Goal: Task Accomplishment & Management: Complete application form

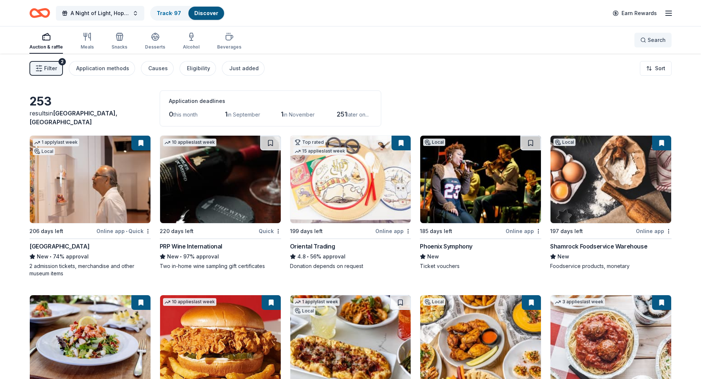
click at [646, 47] on button "Search" at bounding box center [652, 40] width 37 height 15
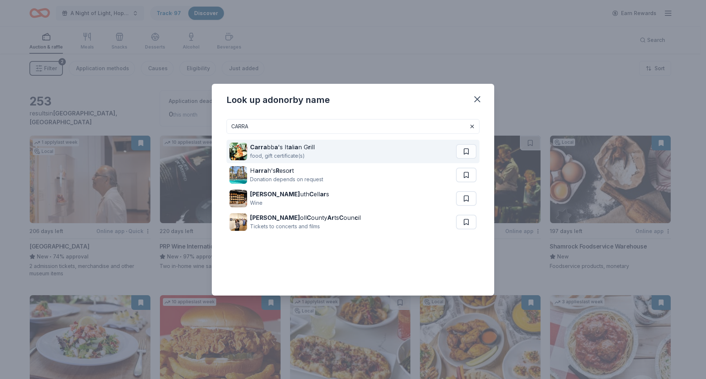
click at [290, 146] on div "Carra bb a 's It a li a n G r ill" at bounding box center [282, 147] width 65 height 9
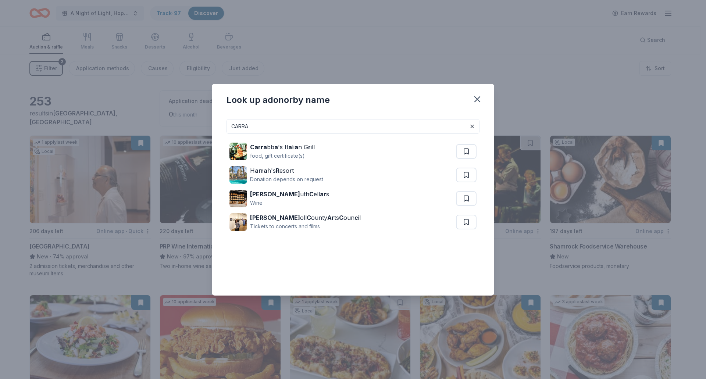
drag, startPoint x: 294, startPoint y: 127, endPoint x: 209, endPoint y: 128, distance: 84.3
click at [209, 128] on div "Look up a donor by name CARRA Carra bb a 's It a li a n G r ill food, gift cert…" at bounding box center [353, 189] width 706 height 379
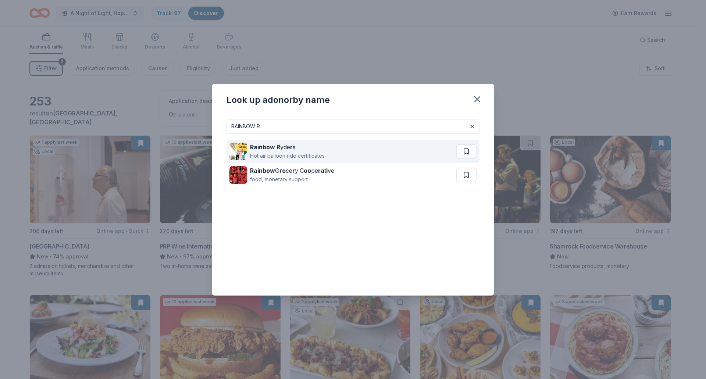
click at [294, 150] on div "Rainbow R yde r s" at bounding box center [287, 147] width 75 height 9
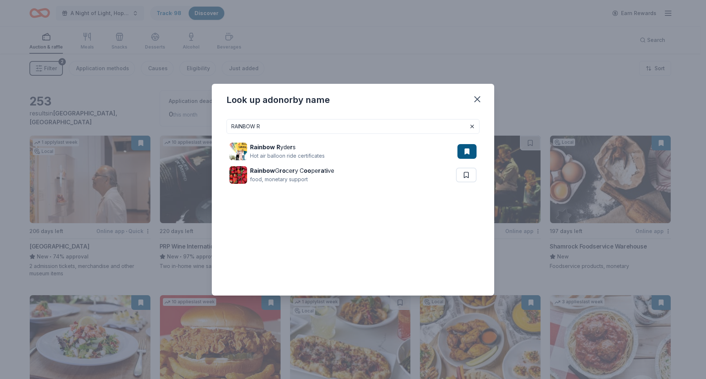
click at [282, 135] on div "Rainbow R yde r s Hot air balloon ride certificates Rainbow G ro ce r y C oo pe…" at bounding box center [353, 163] width 253 height 59
drag, startPoint x: 282, startPoint y: 132, endPoint x: 167, endPoint y: 143, distance: 115.7
click at [167, 143] on div "Look up a donor by name RAINBOW R Rainbow R yde r s Hot air balloon ride certif…" at bounding box center [353, 189] width 706 height 379
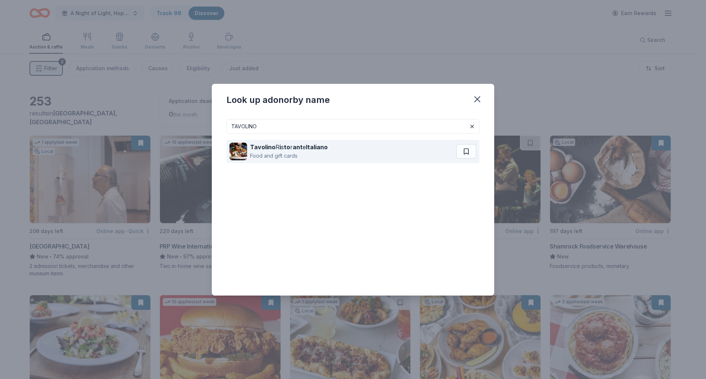
type input "TAVOLINO"
click at [276, 149] on div "Tavolino R i s to r ant e Italiano" at bounding box center [289, 147] width 78 height 9
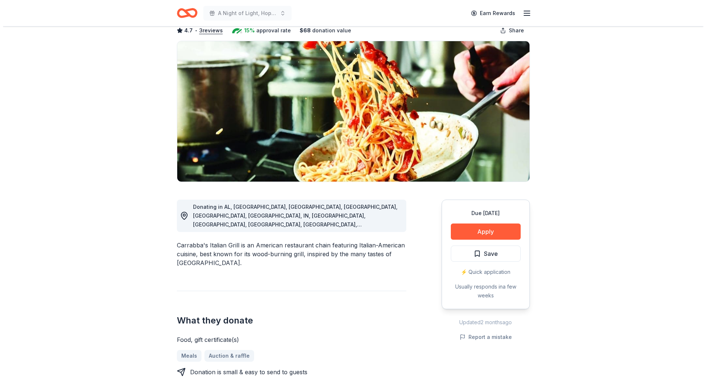
scroll to position [110, 0]
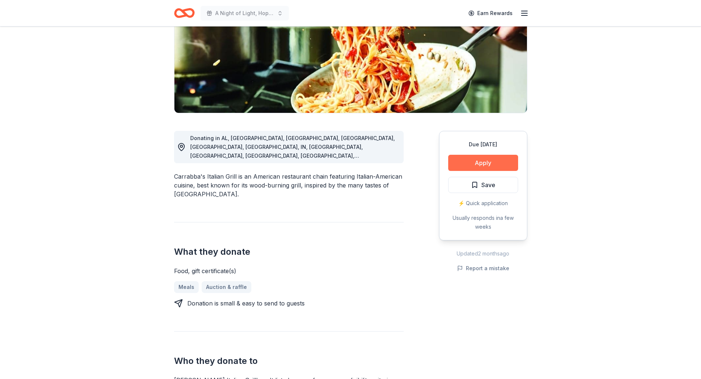
click at [483, 163] on button "Apply" at bounding box center [483, 163] width 70 height 16
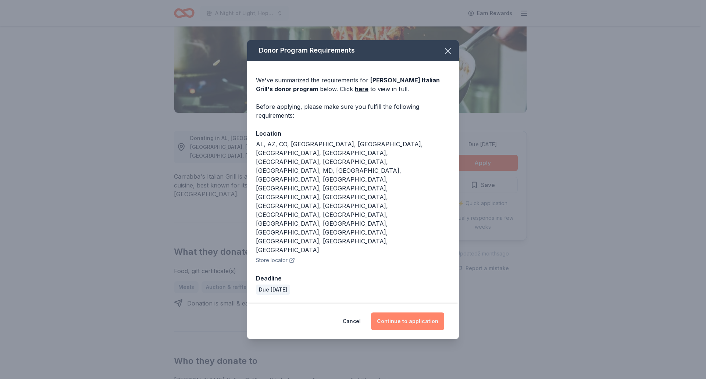
click at [422, 313] on button "Continue to application" at bounding box center [407, 322] width 73 height 18
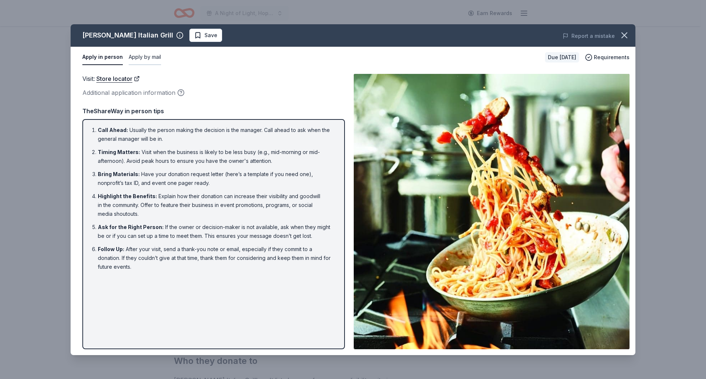
click at [144, 59] on button "Apply by mail" at bounding box center [145, 57] width 32 height 15
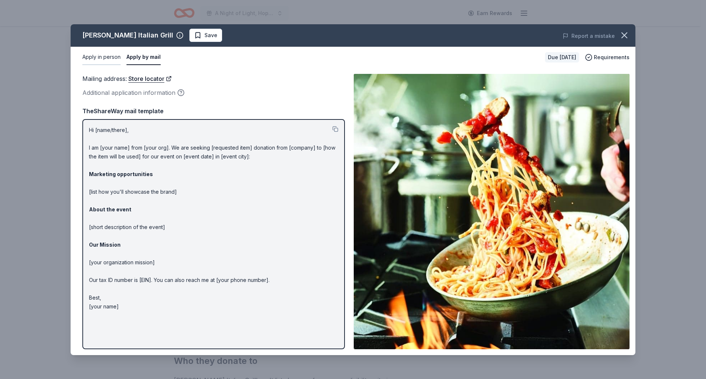
click at [116, 57] on button "Apply in person" at bounding box center [101, 57] width 38 height 15
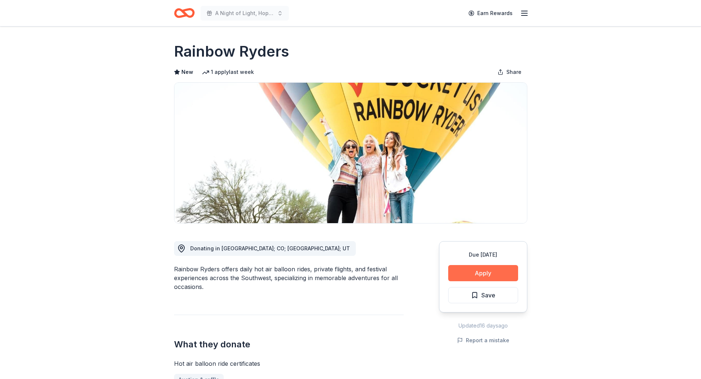
click at [478, 273] on button "Apply" at bounding box center [483, 273] width 70 height 16
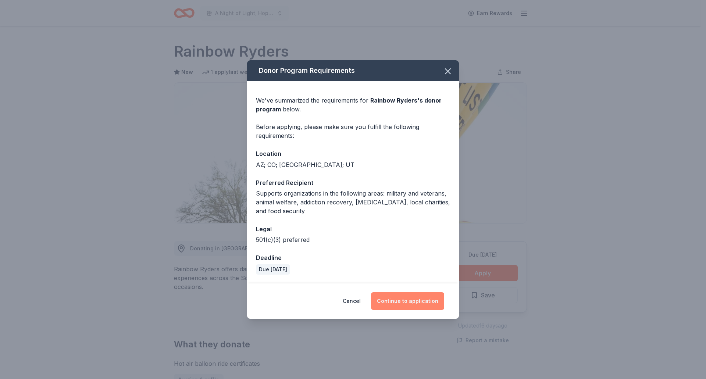
click at [417, 298] on button "Continue to application" at bounding box center [407, 302] width 73 height 18
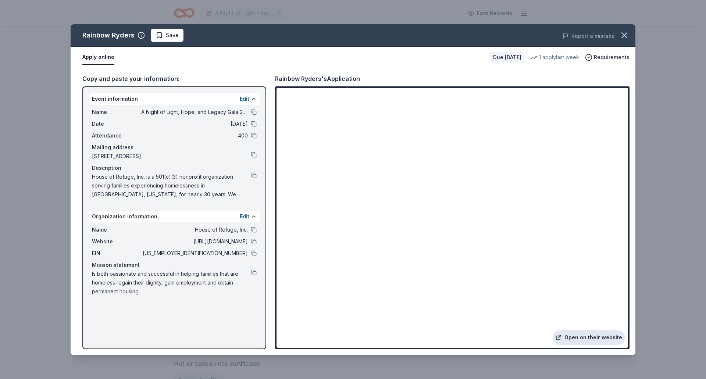
click at [585, 337] on link "Open on their website" at bounding box center [589, 337] width 72 height 15
click at [631, 35] on button "button" at bounding box center [625, 35] width 16 height 16
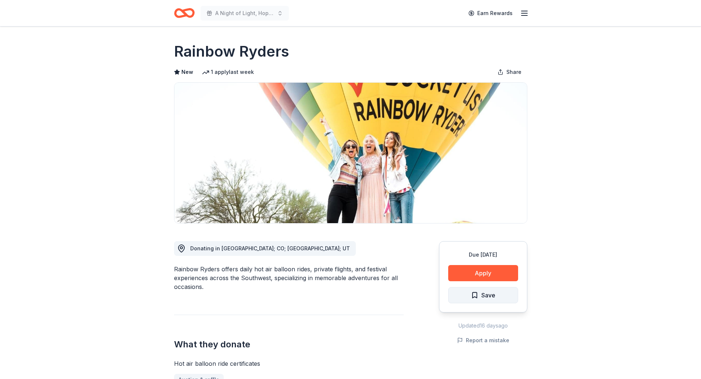
click at [500, 298] on button "Save" at bounding box center [483, 295] width 70 height 16
click at [485, 295] on html "A Night of Light, Hope, and Legacy Gala 2026 Earn Rewards Due in 197 days Share…" at bounding box center [350, 189] width 701 height 379
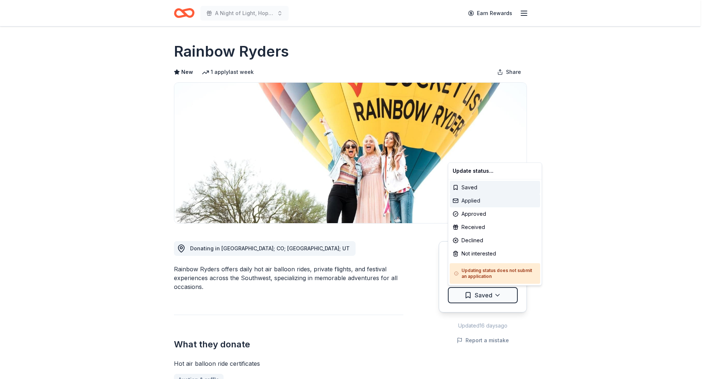
click at [479, 201] on div "Applied" at bounding box center [495, 200] width 91 height 13
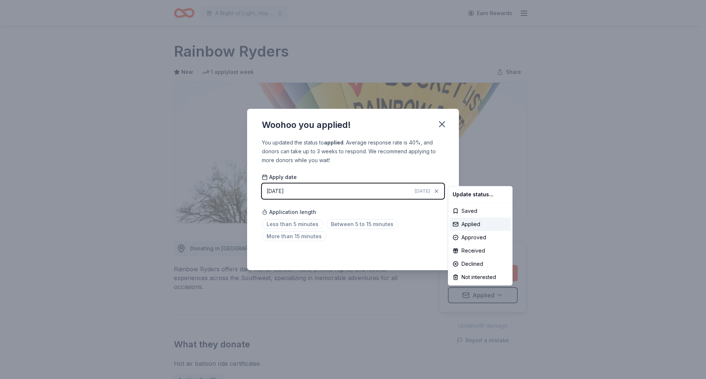
click at [440, 125] on html "A Night of Light, Hope, and Legacy Gala 2026 Earn Rewards Due in 197 days Share…" at bounding box center [353, 189] width 706 height 379
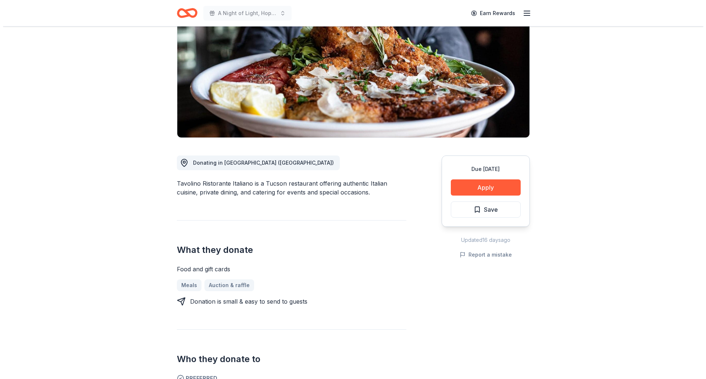
scroll to position [147, 0]
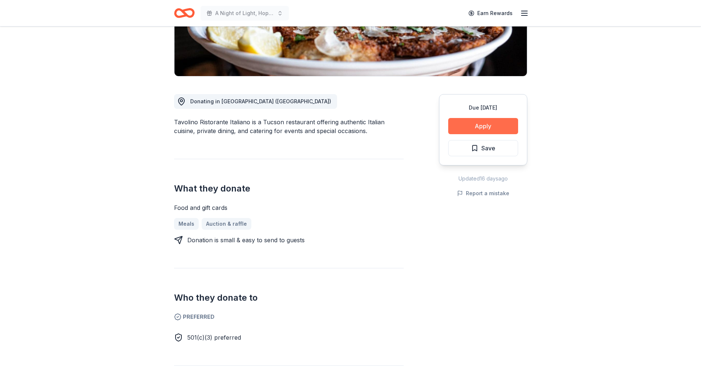
click at [472, 129] on button "Apply" at bounding box center [483, 126] width 70 height 16
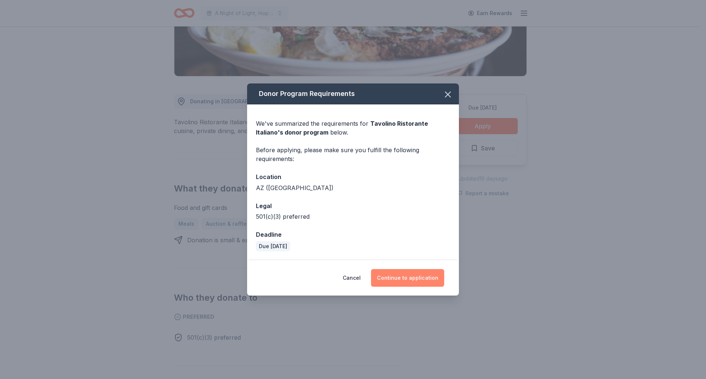
click at [406, 276] on button "Continue to application" at bounding box center [407, 278] width 73 height 18
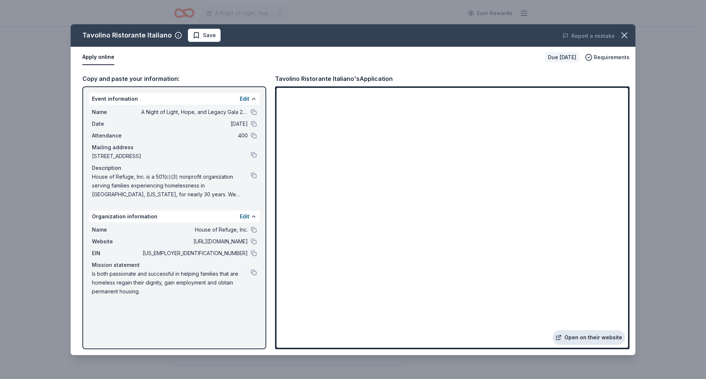
click at [586, 337] on link "Open on their website" at bounding box center [589, 337] width 72 height 15
click at [627, 33] on icon "button" at bounding box center [624, 35] width 5 height 5
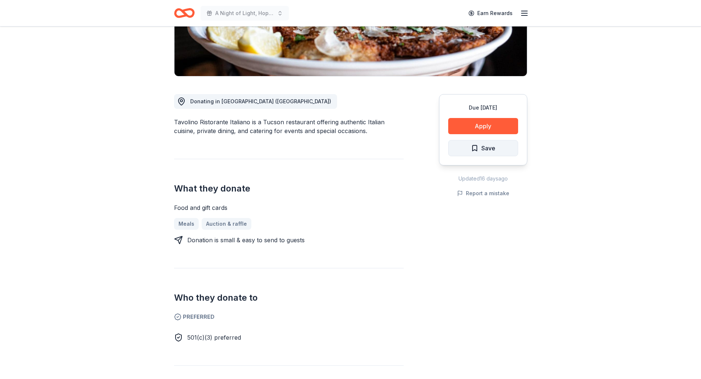
click at [492, 144] on span "Save" at bounding box center [488, 149] width 14 height 10
click at [485, 149] on html "A Night of Light, Hope, and Legacy Gala 2026 Earn Rewards Due in 167 days Share…" at bounding box center [350, 42] width 701 height 379
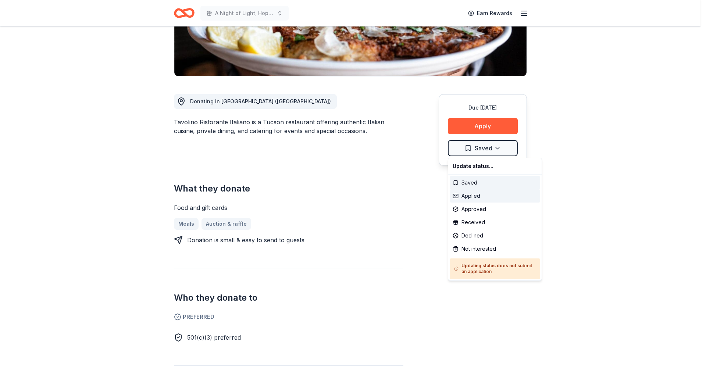
click at [473, 195] on div "Applied" at bounding box center [495, 195] width 91 height 13
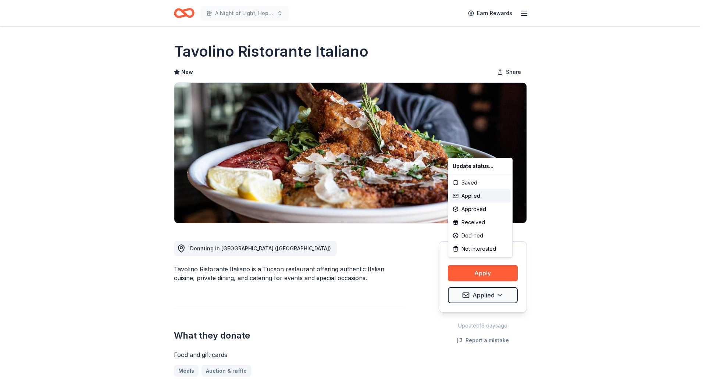
scroll to position [0, 0]
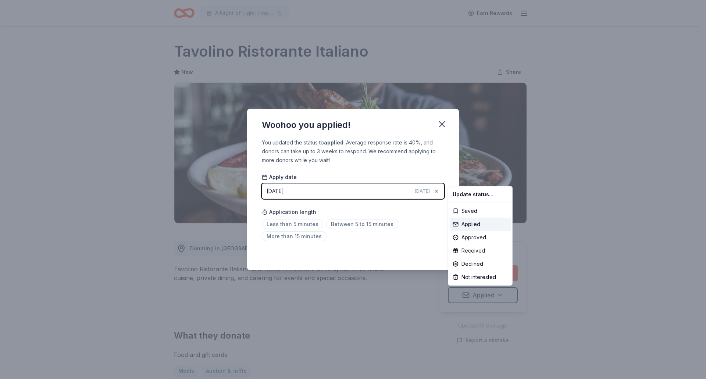
click at [439, 124] on html "A Night of Light, Hope, and Legacy Gala 2026 Earn Rewards Due in 167 days Share…" at bounding box center [353, 189] width 706 height 379
